Goal: Find specific page/section: Find specific page/section

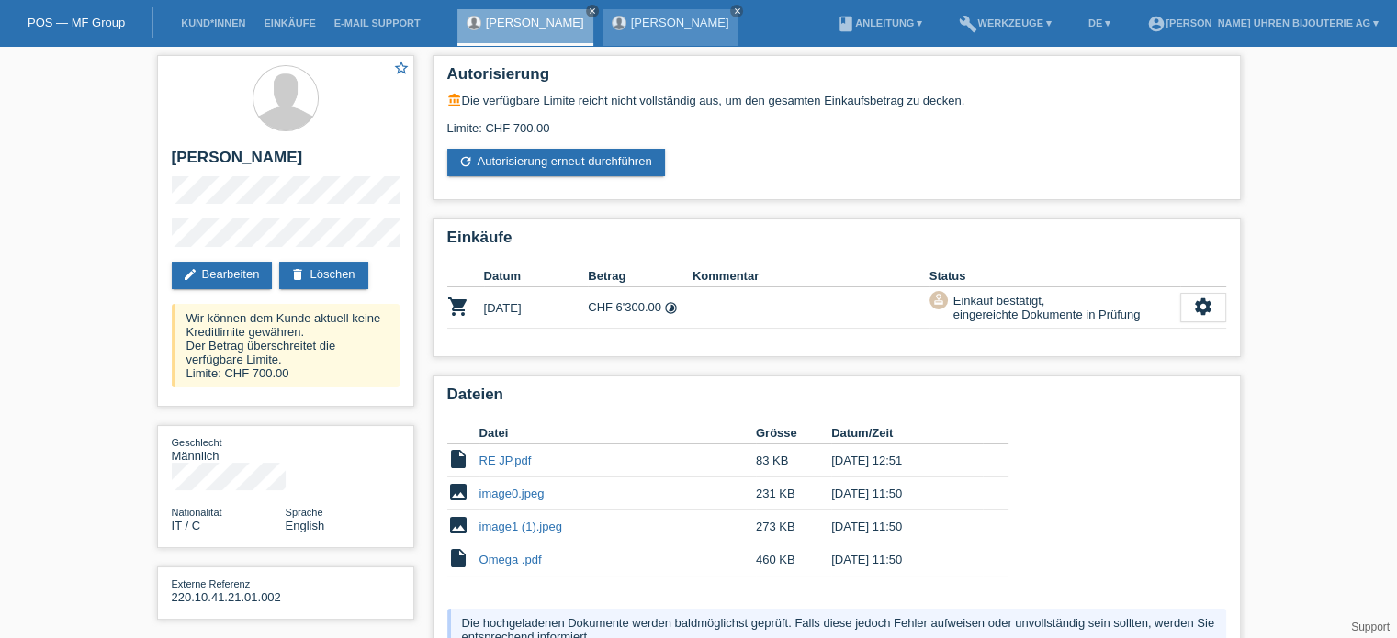
click at [646, 17] on link "[PERSON_NAME]" at bounding box center [680, 23] width 98 height 14
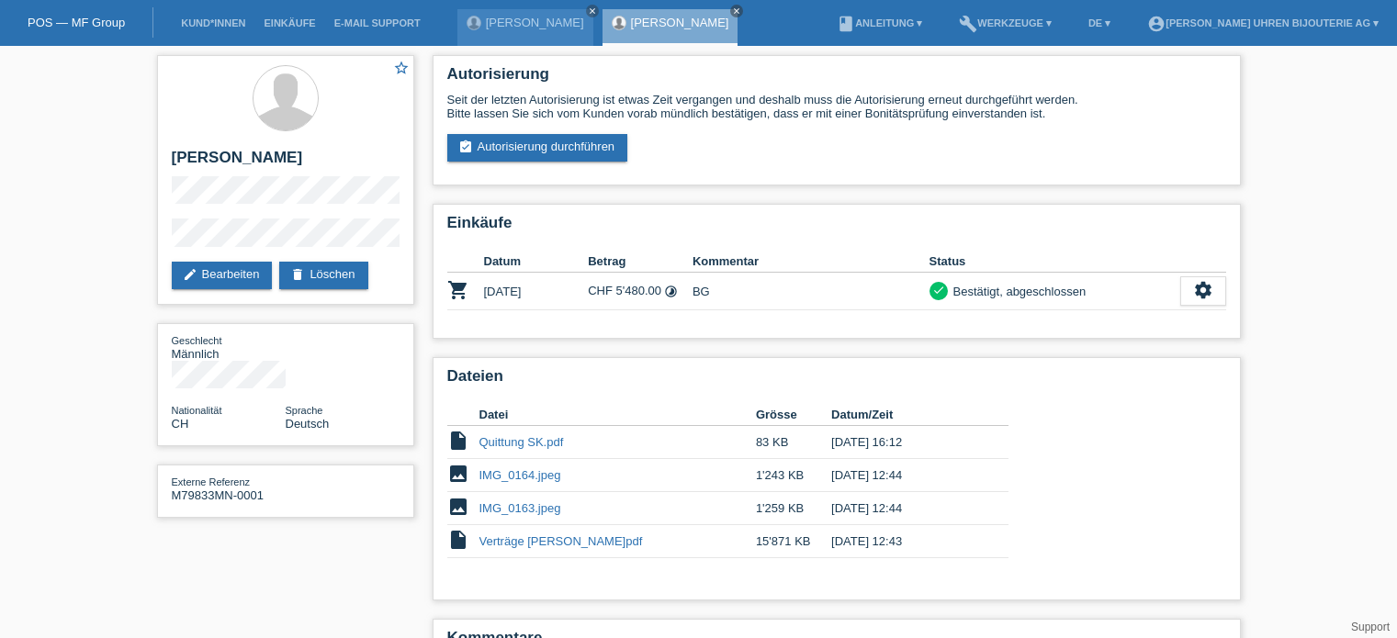
click at [732, 12] on icon "close" at bounding box center [736, 10] width 9 height 9
